Goal: Transaction & Acquisition: Purchase product/service

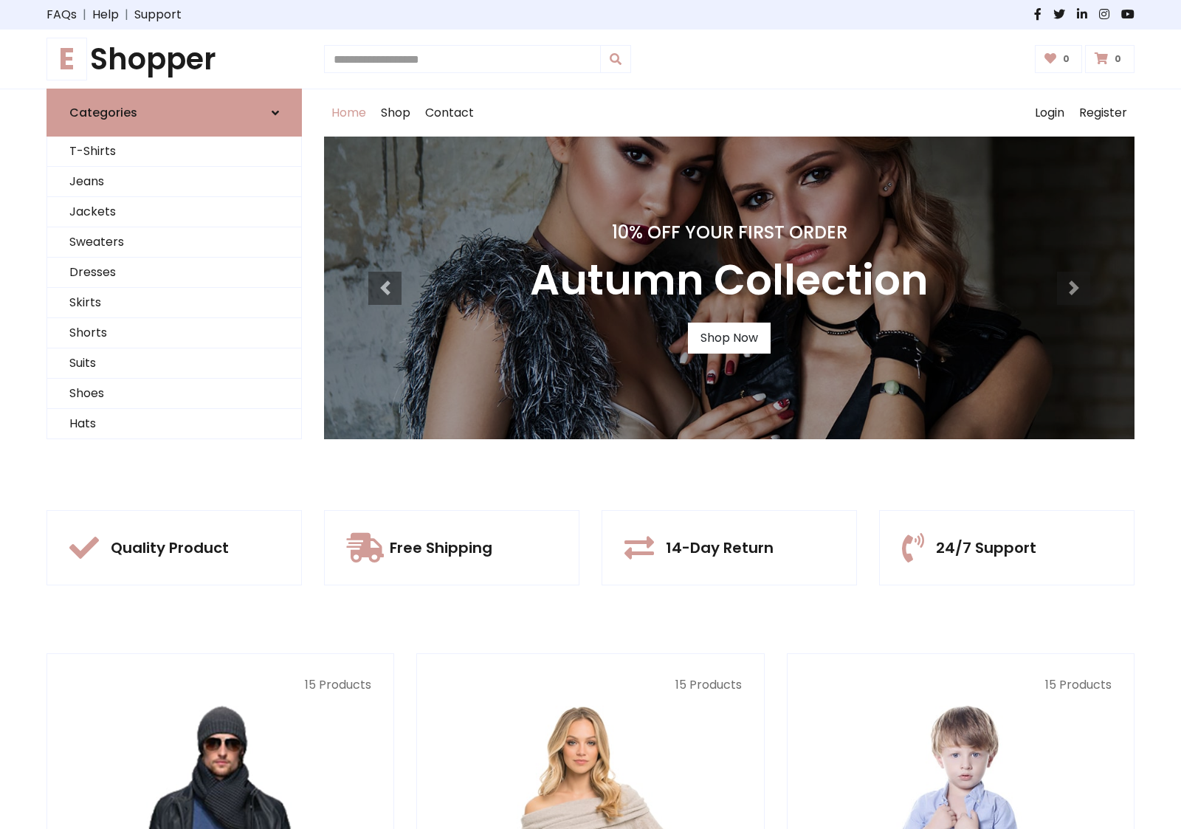
click at [591, 414] on div "10% Off Your First Order Autumn Collection Shop Now" at bounding box center [729, 288] width 811 height 303
click at [729, 337] on link "Shop Now" at bounding box center [729, 338] width 83 height 31
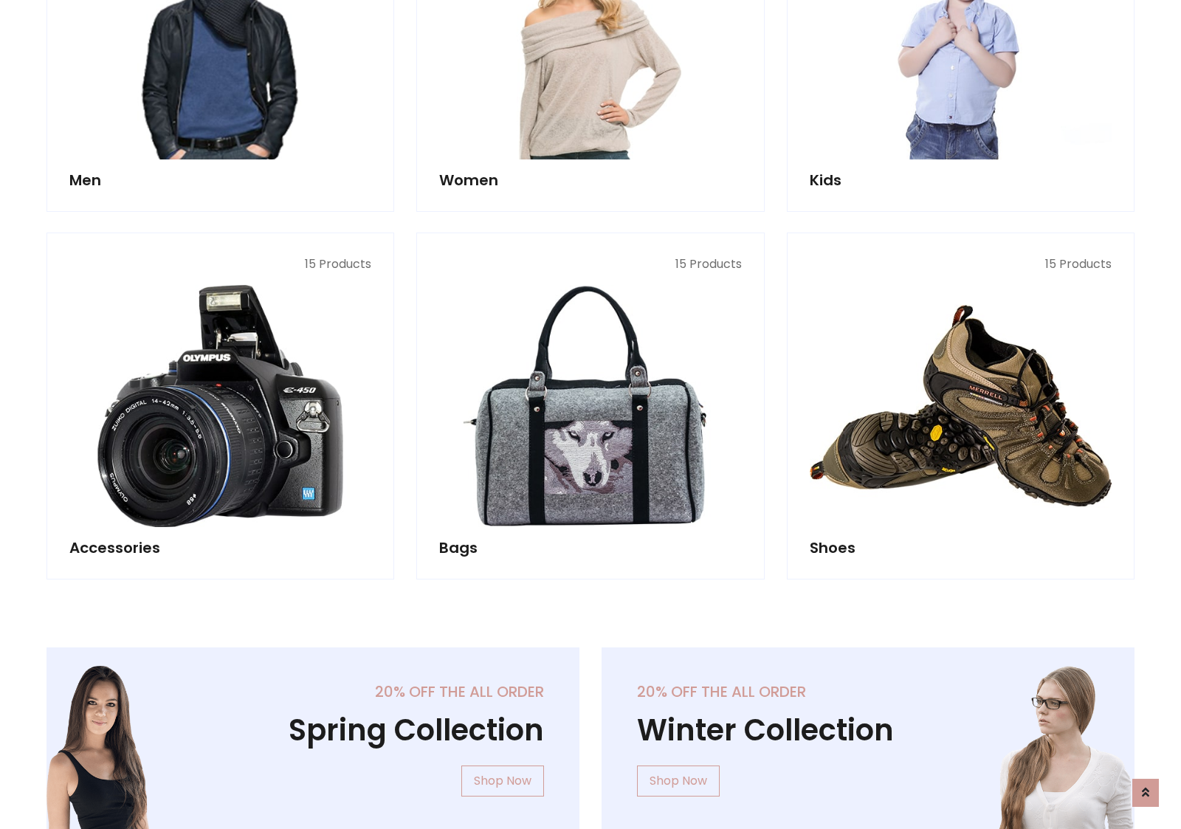
scroll to position [1472, 0]
